Goal: Task Accomplishment & Management: Complete application form

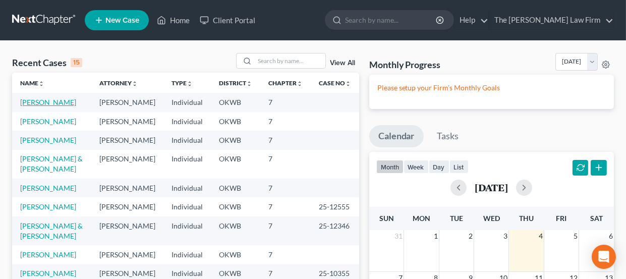
click at [38, 101] on link "[PERSON_NAME]" at bounding box center [48, 102] width 56 height 9
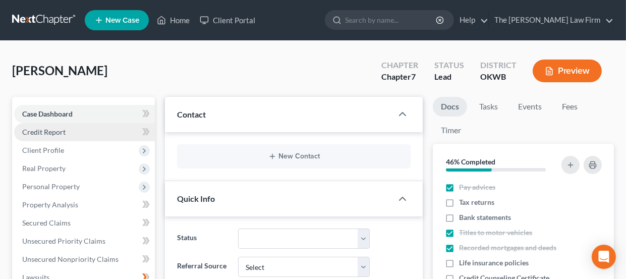
click at [74, 134] on link "Credit Report" at bounding box center [84, 132] width 141 height 18
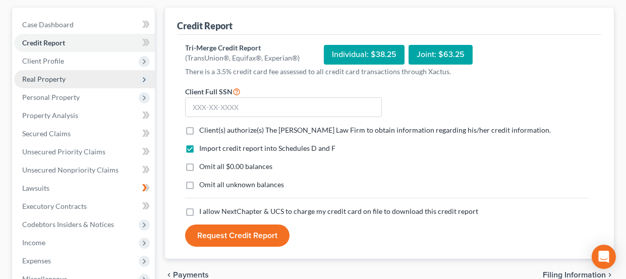
scroll to position [100, 0]
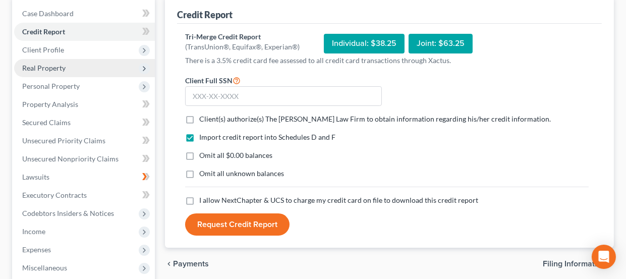
click at [58, 67] on span "Real Property" at bounding box center [43, 68] width 43 height 9
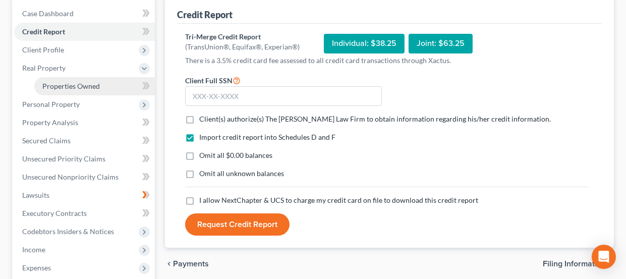
click at [88, 85] on span "Properties Owned" at bounding box center [70, 86] width 57 height 9
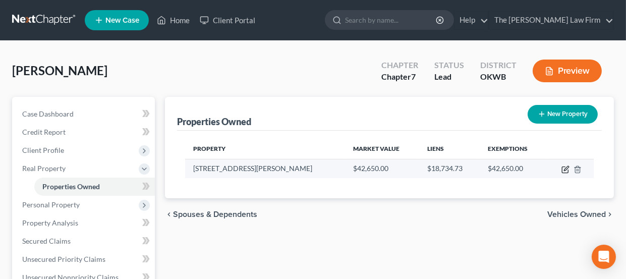
click at [563, 167] on icon "button" at bounding box center [565, 169] width 8 height 8
select select "37"
select select "2"
select select "0"
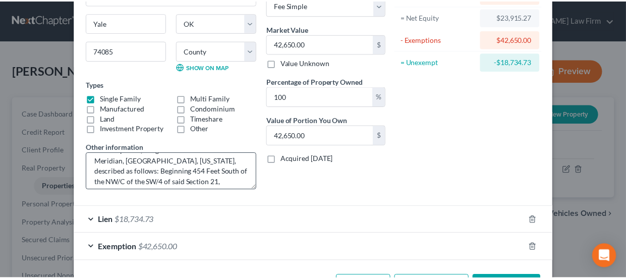
scroll to position [50, 0]
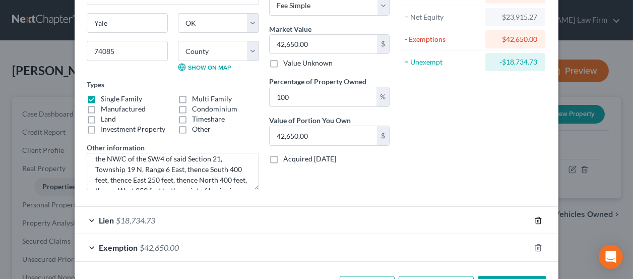
click at [534, 221] on icon "button" at bounding box center [538, 220] width 8 height 8
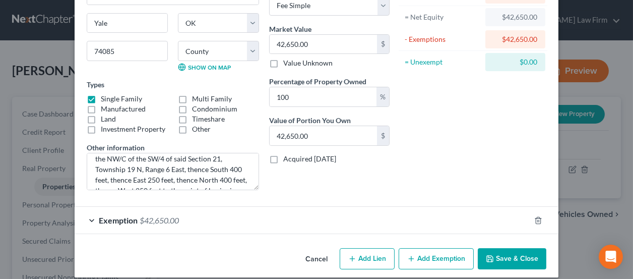
click at [499, 257] on button "Save & Close" at bounding box center [512, 258] width 69 height 21
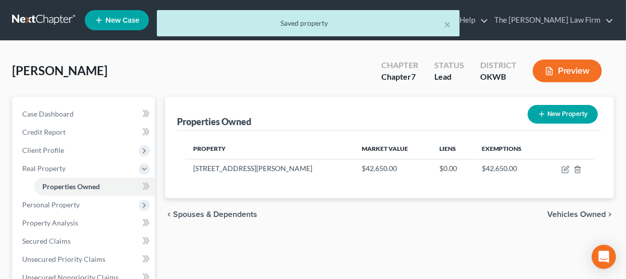
click at [564, 211] on span "Vehicles Owned" at bounding box center [576, 214] width 58 height 8
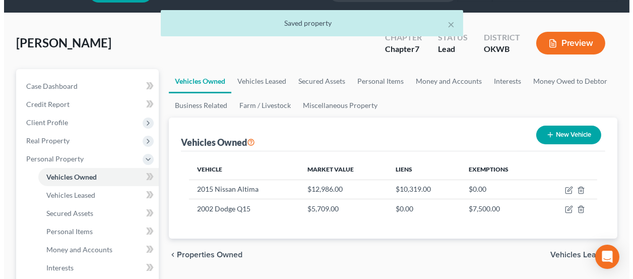
scroll to position [50, 0]
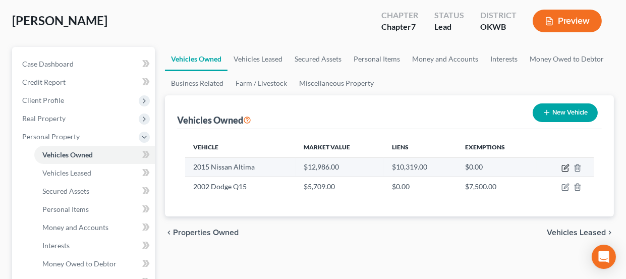
click at [563, 167] on icon "button" at bounding box center [565, 168] width 8 height 8
select select "0"
select select "11"
select select "2"
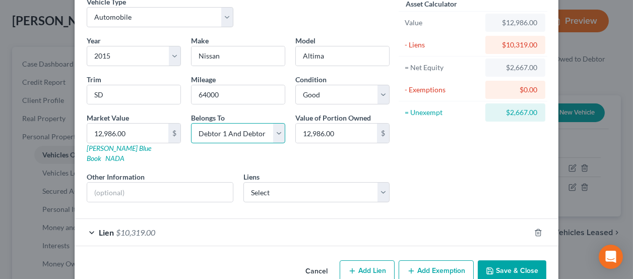
click at [274, 132] on select "Select Debtor 1 Only Debtor 2 Only Debtor 1 And Debtor 2 Only At Least One Of T…" at bounding box center [238, 133] width 94 height 20
select select "0"
click at [191, 123] on select "Select Debtor 1 Only Debtor 2 Only Debtor 1 And Debtor 2 Only At Least One Of T…" at bounding box center [238, 133] width 94 height 20
click at [536, 228] on icon "button" at bounding box center [538, 232] width 8 height 8
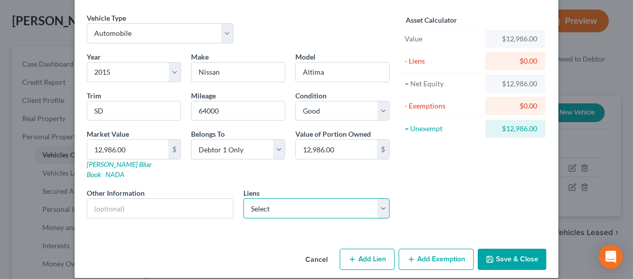
click at [380, 201] on select "Select RCB Bank - $18,734.73" at bounding box center [316, 208] width 147 height 20
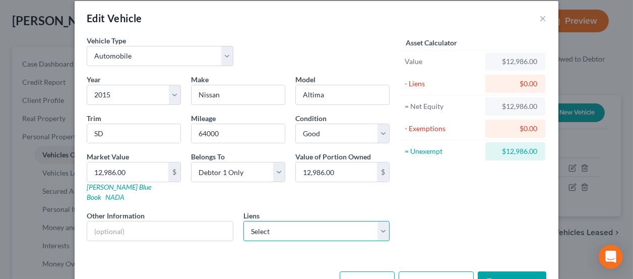
scroll to position [0, 0]
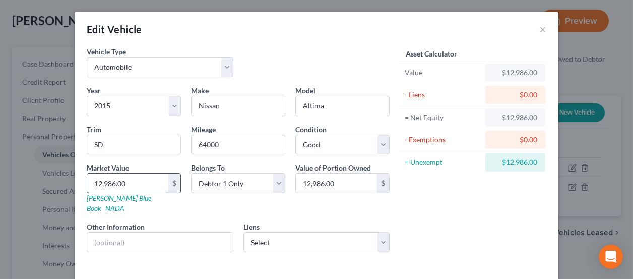
click at [149, 183] on input "12,986.00" at bounding box center [127, 182] width 81 height 19
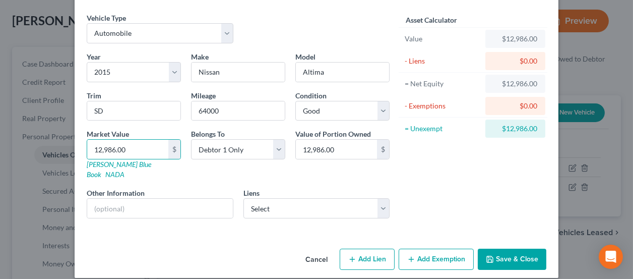
click at [359, 249] on button "Add Lien" at bounding box center [367, 259] width 55 height 21
select select "0"
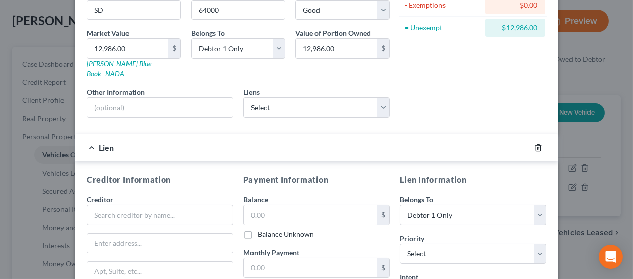
click at [536, 144] on icon "button" at bounding box center [538, 147] width 5 height 7
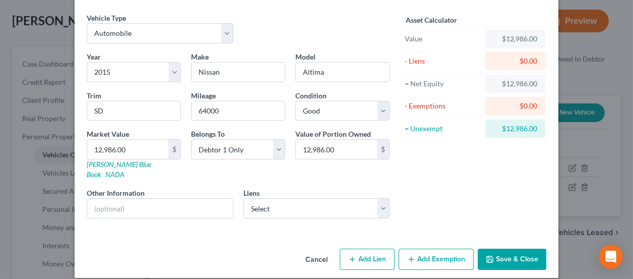
click at [415, 249] on button "Add Exemption" at bounding box center [436, 259] width 75 height 21
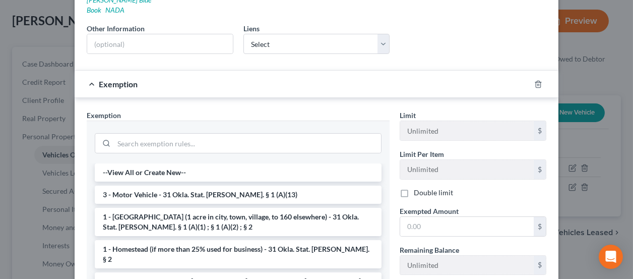
scroll to position [286, 0]
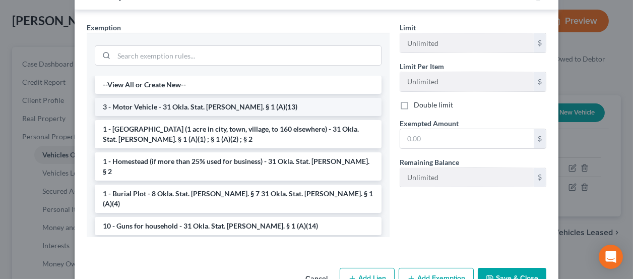
click at [192, 98] on li "3 - Motor Vehicle - 31 Okla. Stat. [PERSON_NAME]. § 1 (A)(13)" at bounding box center [238, 107] width 287 height 18
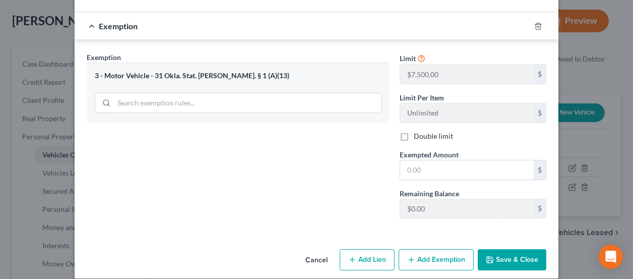
scroll to position [257, 0]
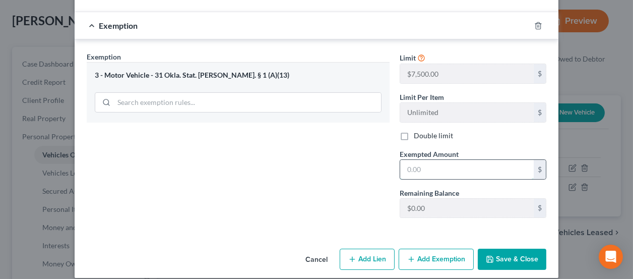
click at [433, 160] on input "text" at bounding box center [467, 169] width 134 height 19
type input "7,500.00"
click at [500, 250] on button "Save & Close" at bounding box center [512, 259] width 69 height 21
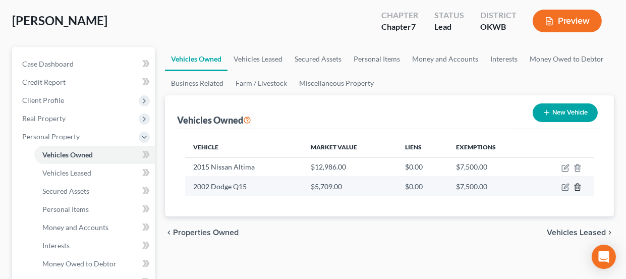
click at [576, 187] on icon "button" at bounding box center [577, 187] width 8 height 8
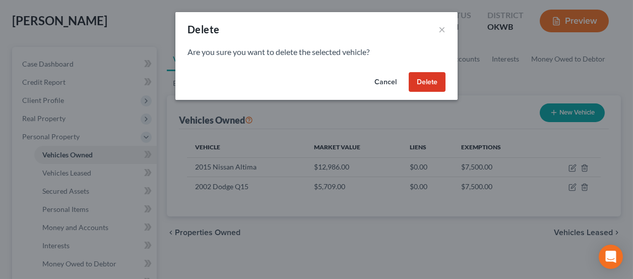
click at [429, 86] on button "Delete" at bounding box center [427, 82] width 37 height 20
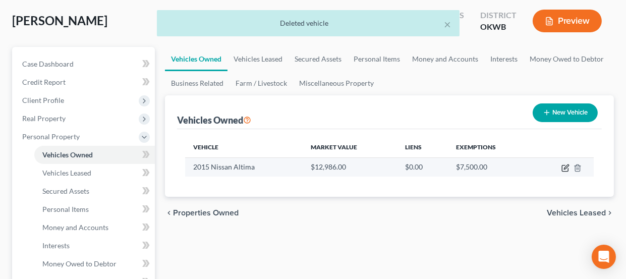
click at [564, 165] on icon "button" at bounding box center [565, 168] width 8 height 8
select select "0"
select select "11"
select select "2"
select select "0"
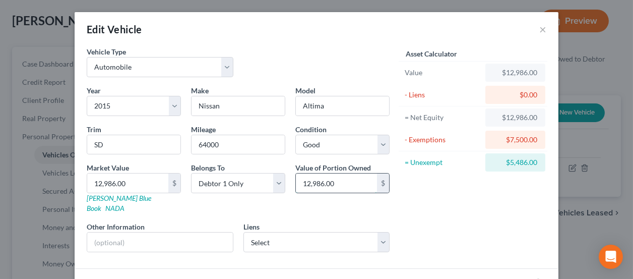
click at [344, 180] on input "12,986.00" at bounding box center [336, 182] width 81 height 19
type input "9,700"
click at [130, 179] on input "12,986.00" at bounding box center [127, 182] width 81 height 19
type input "9"
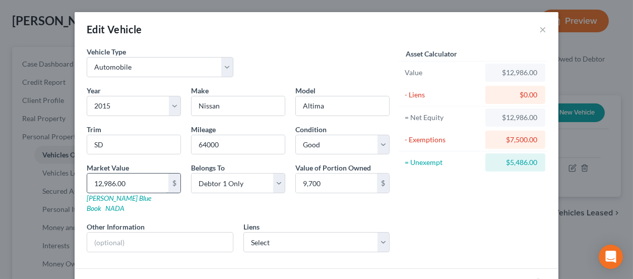
type input "9.00"
type input "97"
type input "97.00"
type input "970"
type input "970.00"
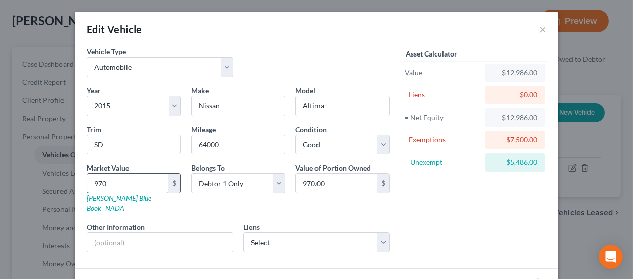
type input "9700"
type input "9,700.00"
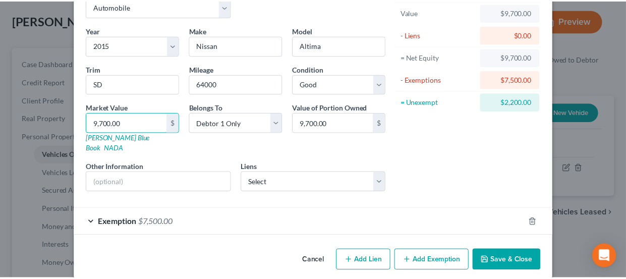
scroll to position [61, 0]
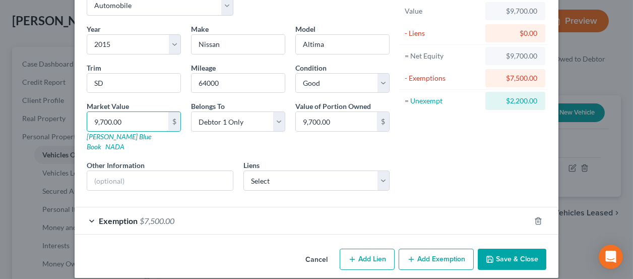
type input "9,700.00"
click at [504, 251] on button "Save & Close" at bounding box center [512, 259] width 69 height 21
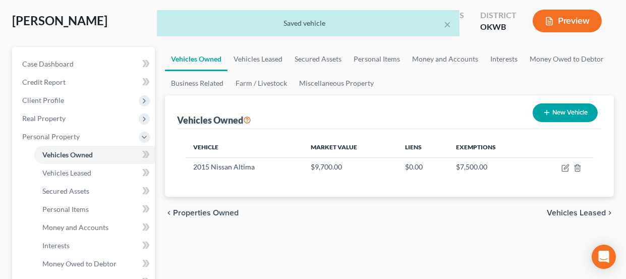
click at [567, 212] on span "Vehicles Leased" at bounding box center [575, 213] width 59 height 8
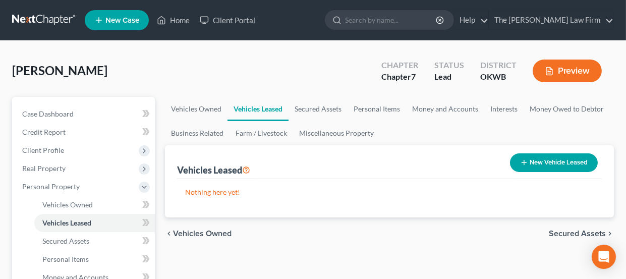
click at [563, 231] on span "Secured Assets" at bounding box center [576, 233] width 57 height 8
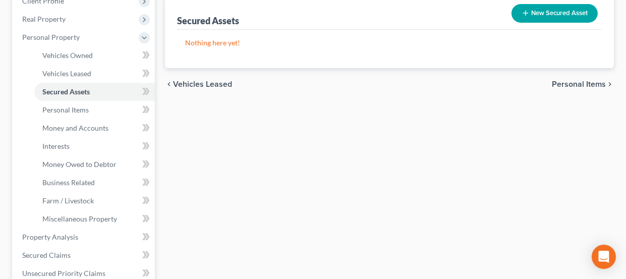
scroll to position [151, 0]
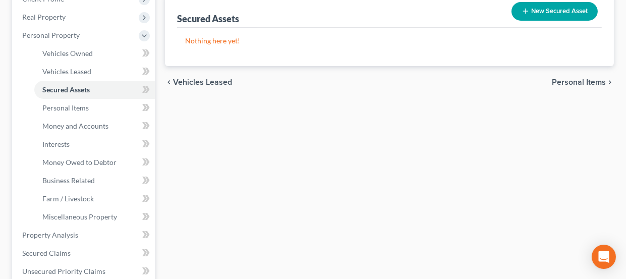
click at [576, 82] on span "Personal Items" at bounding box center [578, 82] width 54 height 8
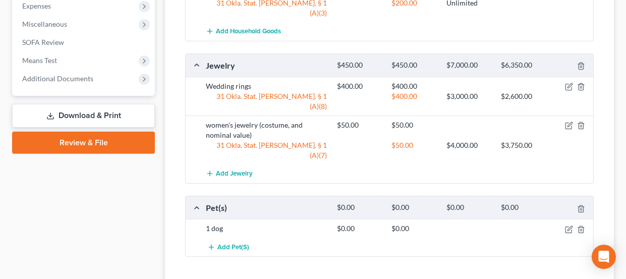
scroll to position [526, 0]
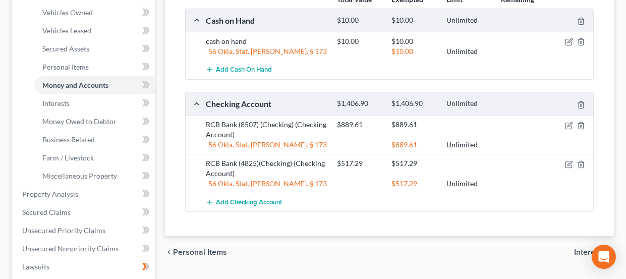
scroll to position [201, 0]
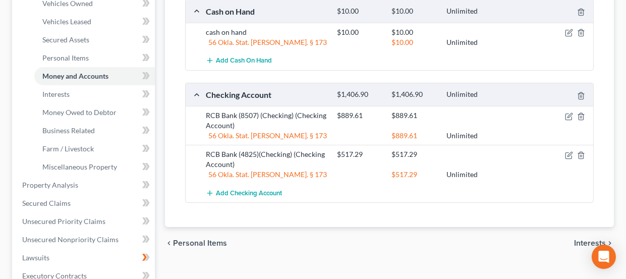
click at [582, 242] on span "Interests" at bounding box center [590, 243] width 32 height 8
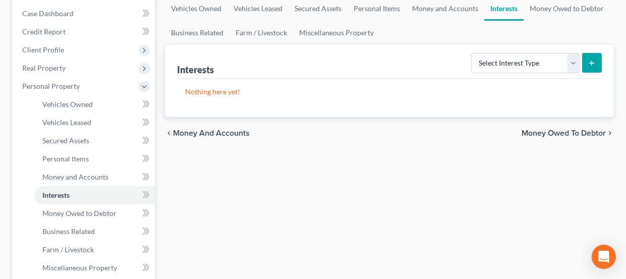
click at [533, 132] on span "Money Owed to Debtor" at bounding box center [563, 133] width 84 height 8
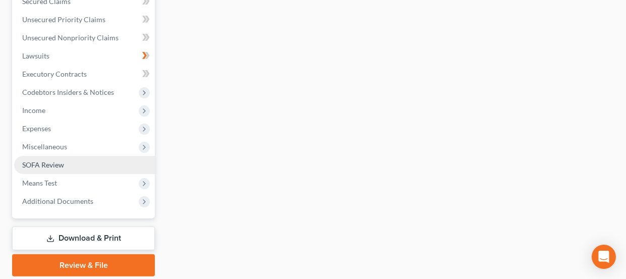
scroll to position [352, 0]
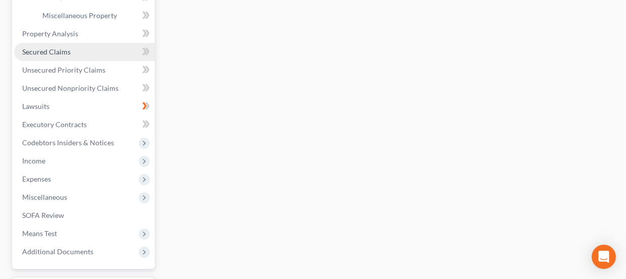
click at [52, 53] on span "Secured Claims" at bounding box center [46, 51] width 48 height 9
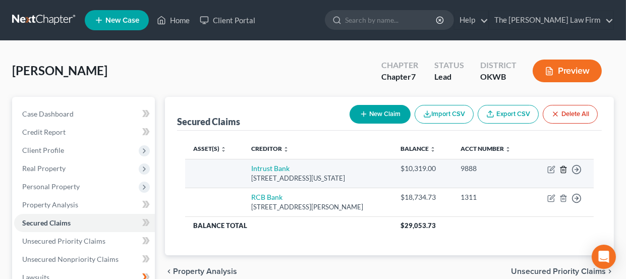
click at [564, 167] on polyline "button" at bounding box center [563, 167] width 6 height 0
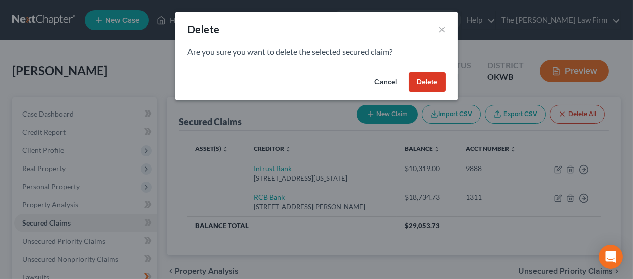
click at [434, 78] on button "Delete" at bounding box center [427, 82] width 37 height 20
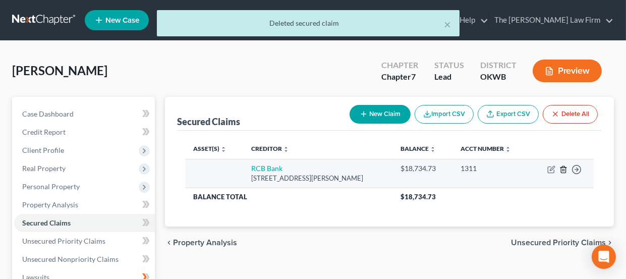
click at [563, 169] on line "button" at bounding box center [563, 170] width 0 height 2
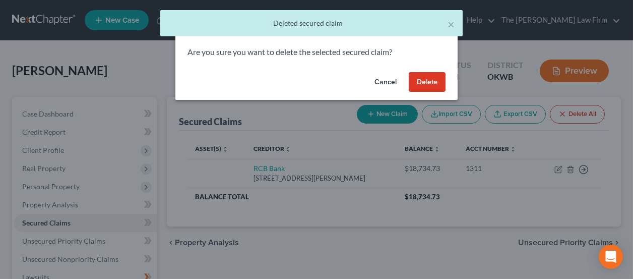
click at [438, 81] on button "Delete" at bounding box center [427, 82] width 37 height 20
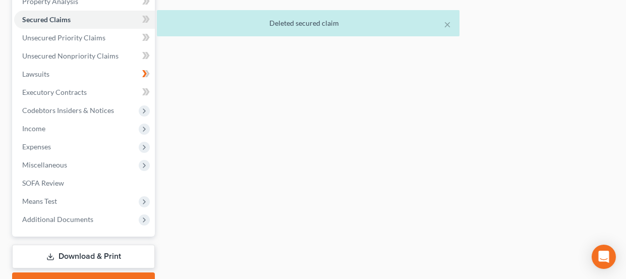
scroll to position [55, 0]
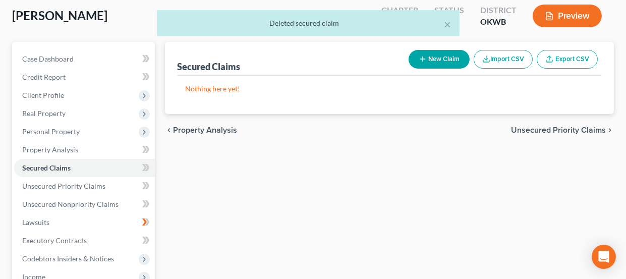
click at [531, 130] on span "Unsecured Priority Claims" at bounding box center [558, 130] width 95 height 8
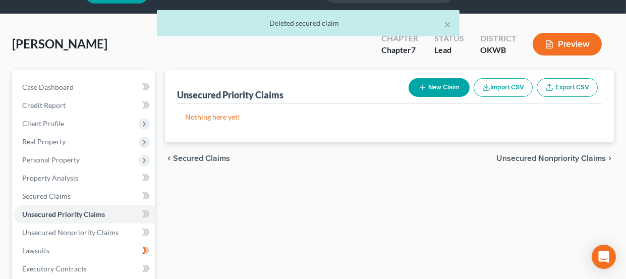
scroll to position [50, 0]
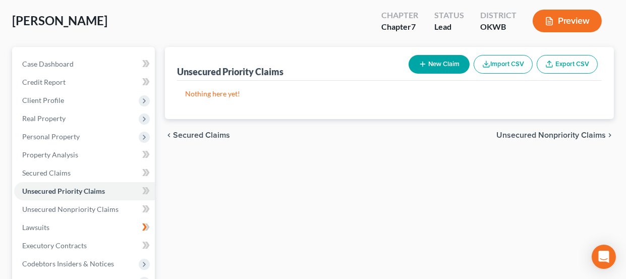
click at [540, 134] on span "Unsecured Nonpriority Claims" at bounding box center [550, 135] width 109 height 8
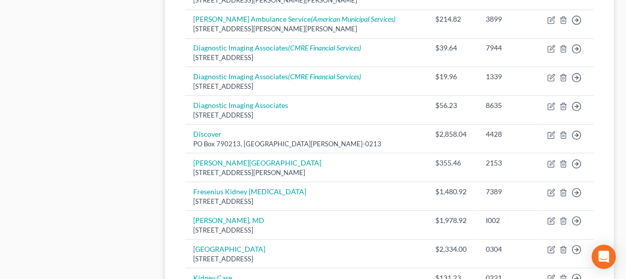
scroll to position [100, 0]
